Goal: Navigation & Orientation: Find specific page/section

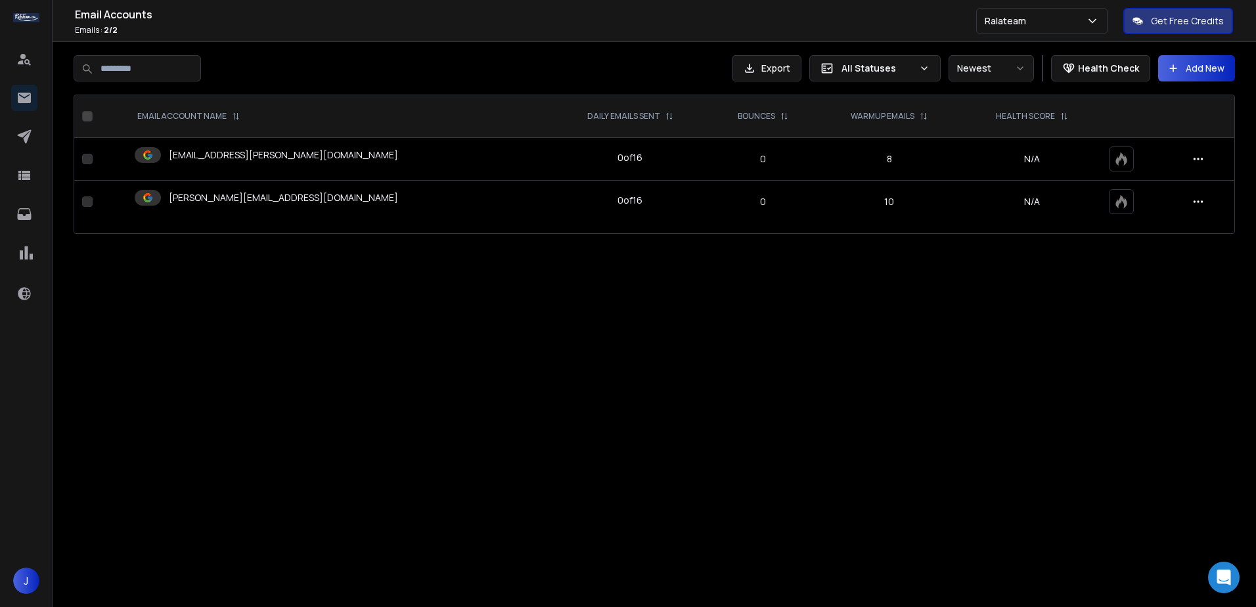
click at [330, 156] on div "[EMAIL_ADDRESS][PERSON_NAME][DOMAIN_NAME]" at bounding box center [339, 155] width 408 height 16
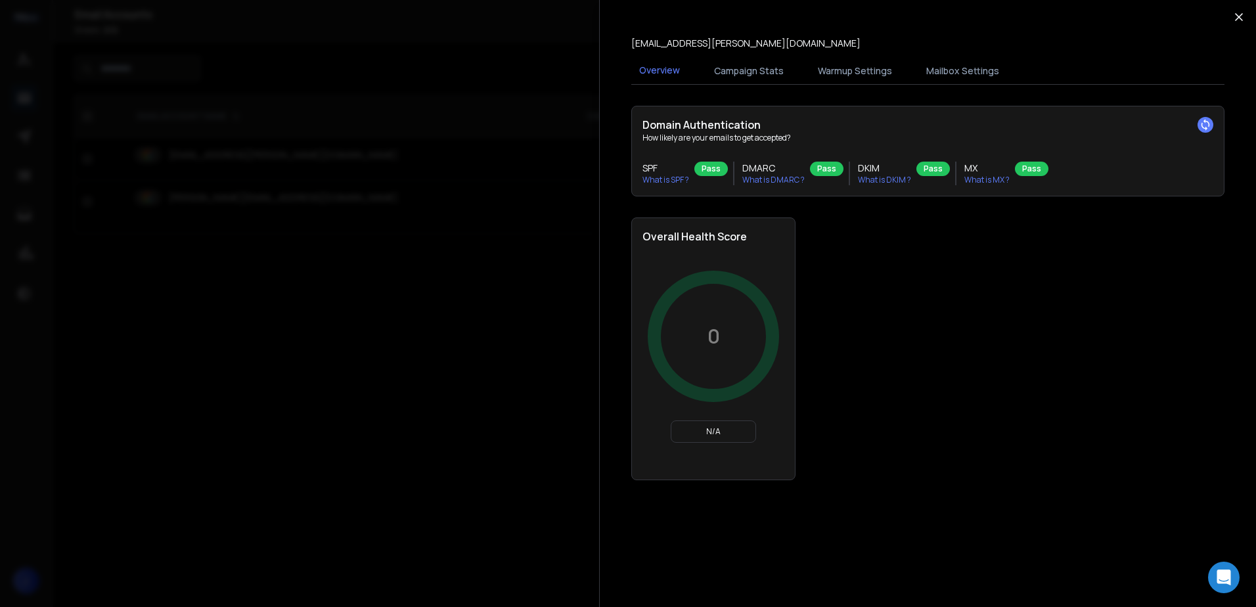
click at [1237, 18] on icon "button" at bounding box center [1238, 17] width 7 height 7
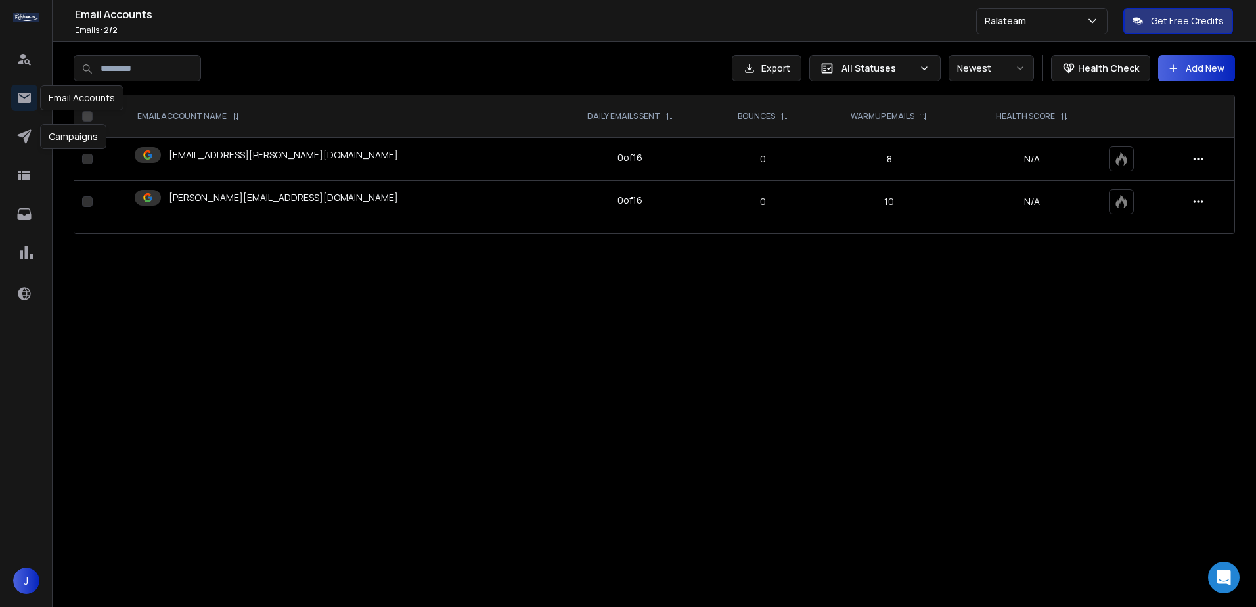
click at [22, 97] on icon at bounding box center [24, 98] width 16 height 16
click at [25, 102] on icon at bounding box center [24, 98] width 13 height 11
click at [22, 138] on icon at bounding box center [24, 137] width 16 height 16
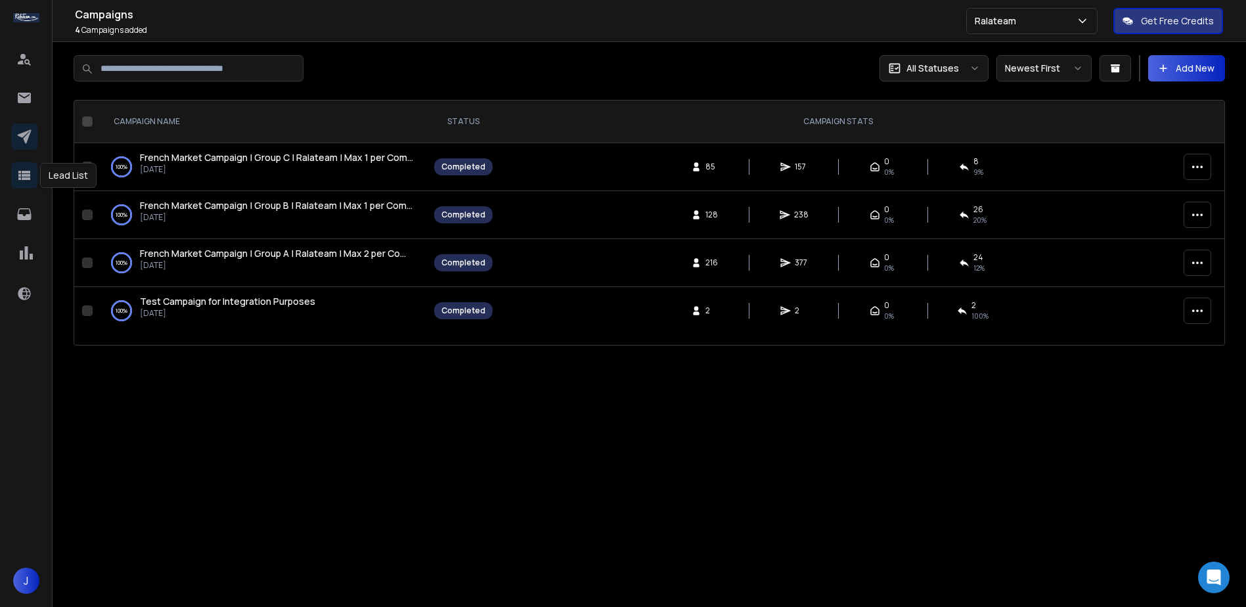
click at [23, 168] on icon at bounding box center [24, 175] width 16 height 16
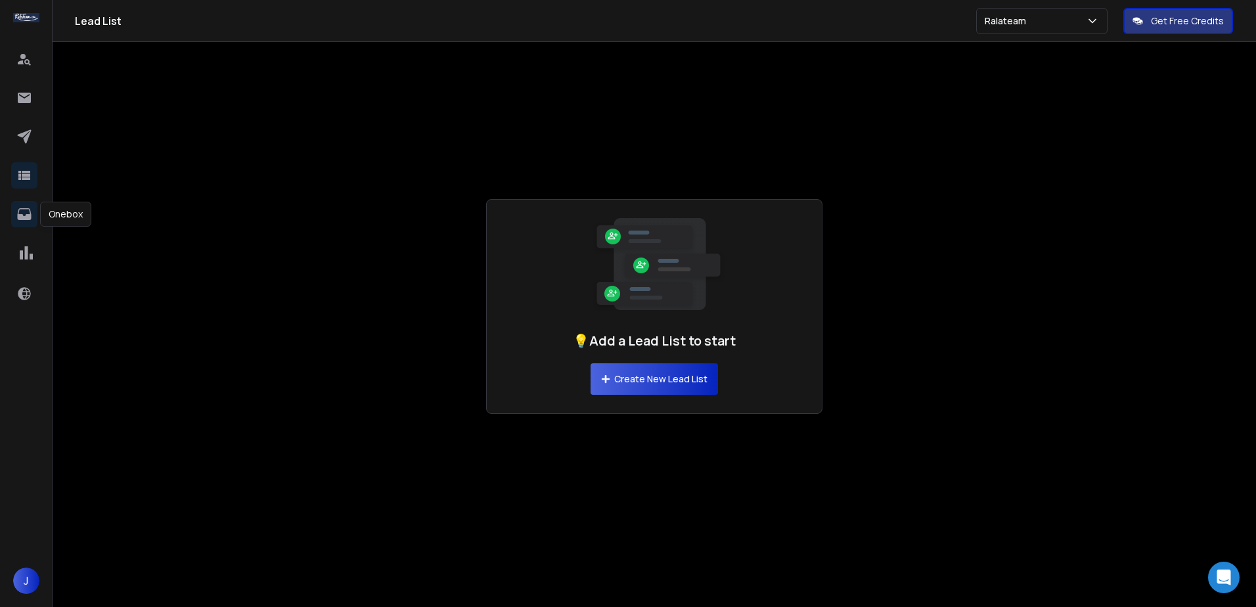
click at [24, 211] on icon at bounding box center [24, 214] width 16 height 16
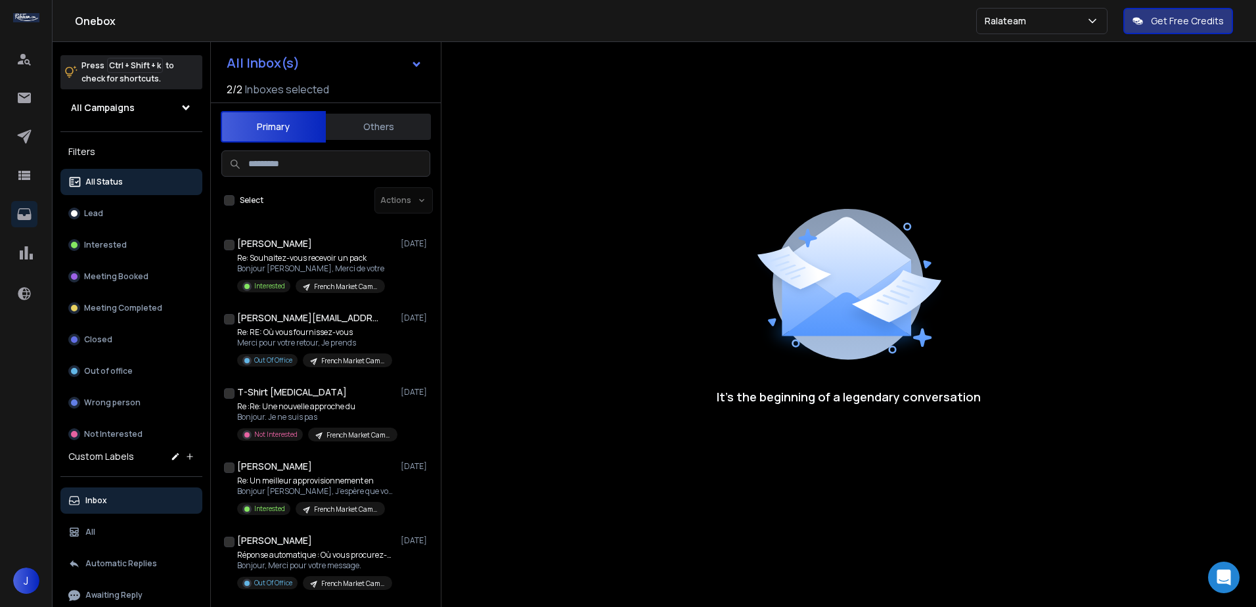
click at [394, 118] on button "Others" at bounding box center [378, 126] width 105 height 29
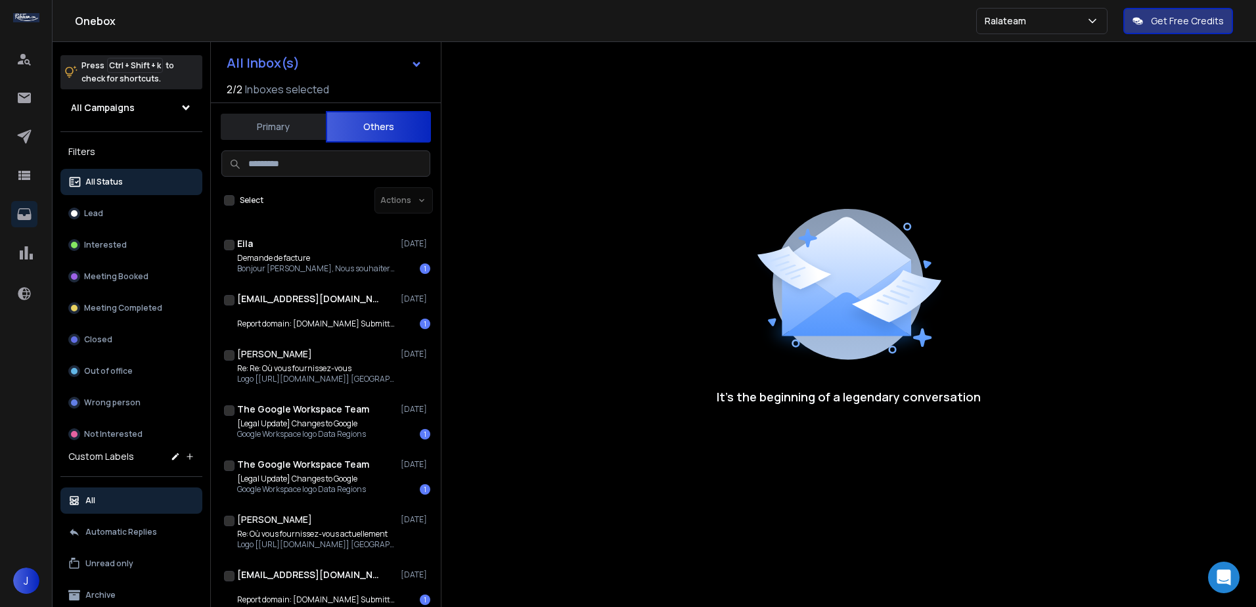
click at [257, 118] on button "Primary" at bounding box center [273, 126] width 105 height 29
